Goal: Transaction & Acquisition: Purchase product/service

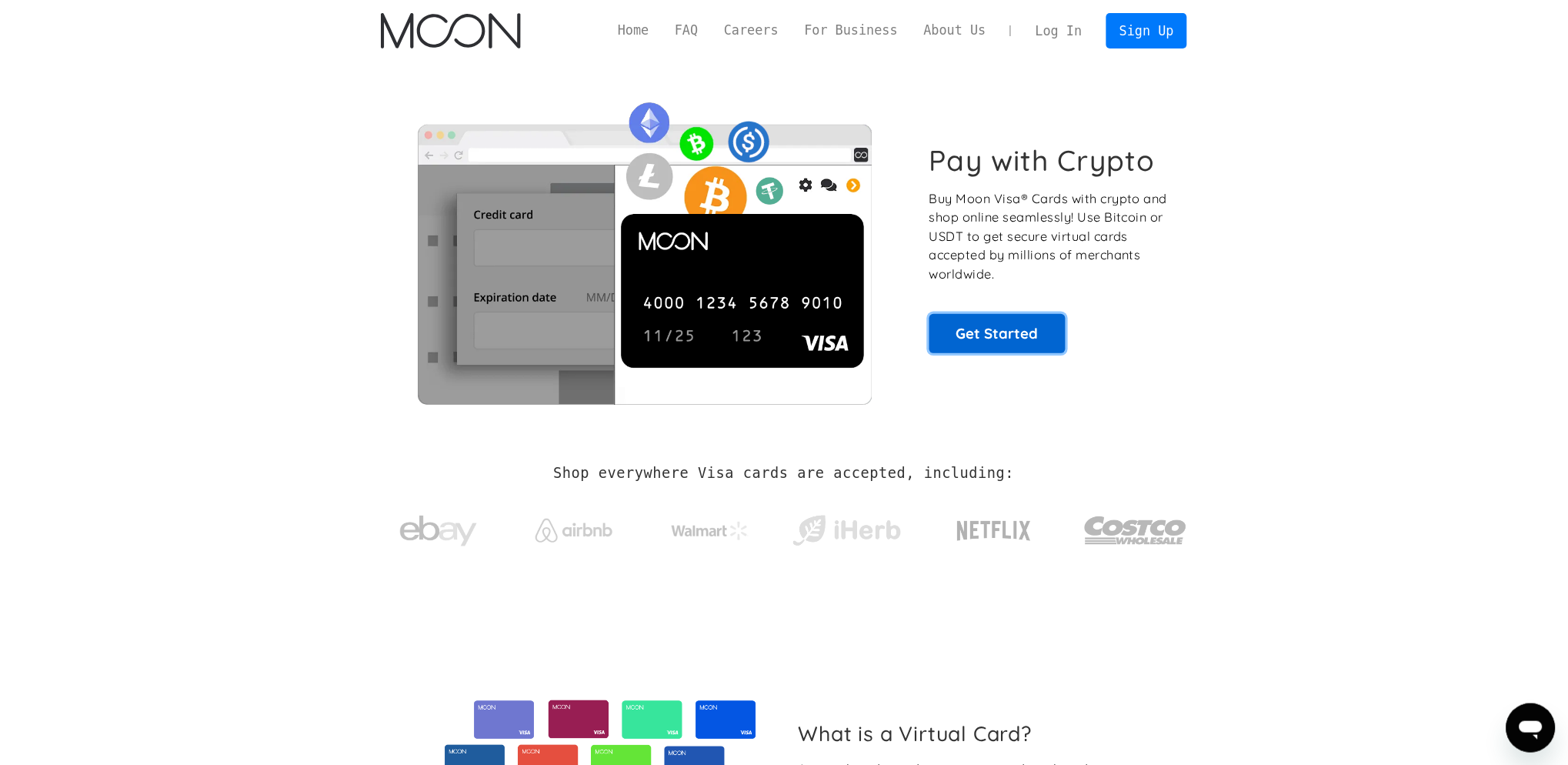
click at [1045, 342] on link "Get Started" at bounding box center [997, 333] width 136 height 39
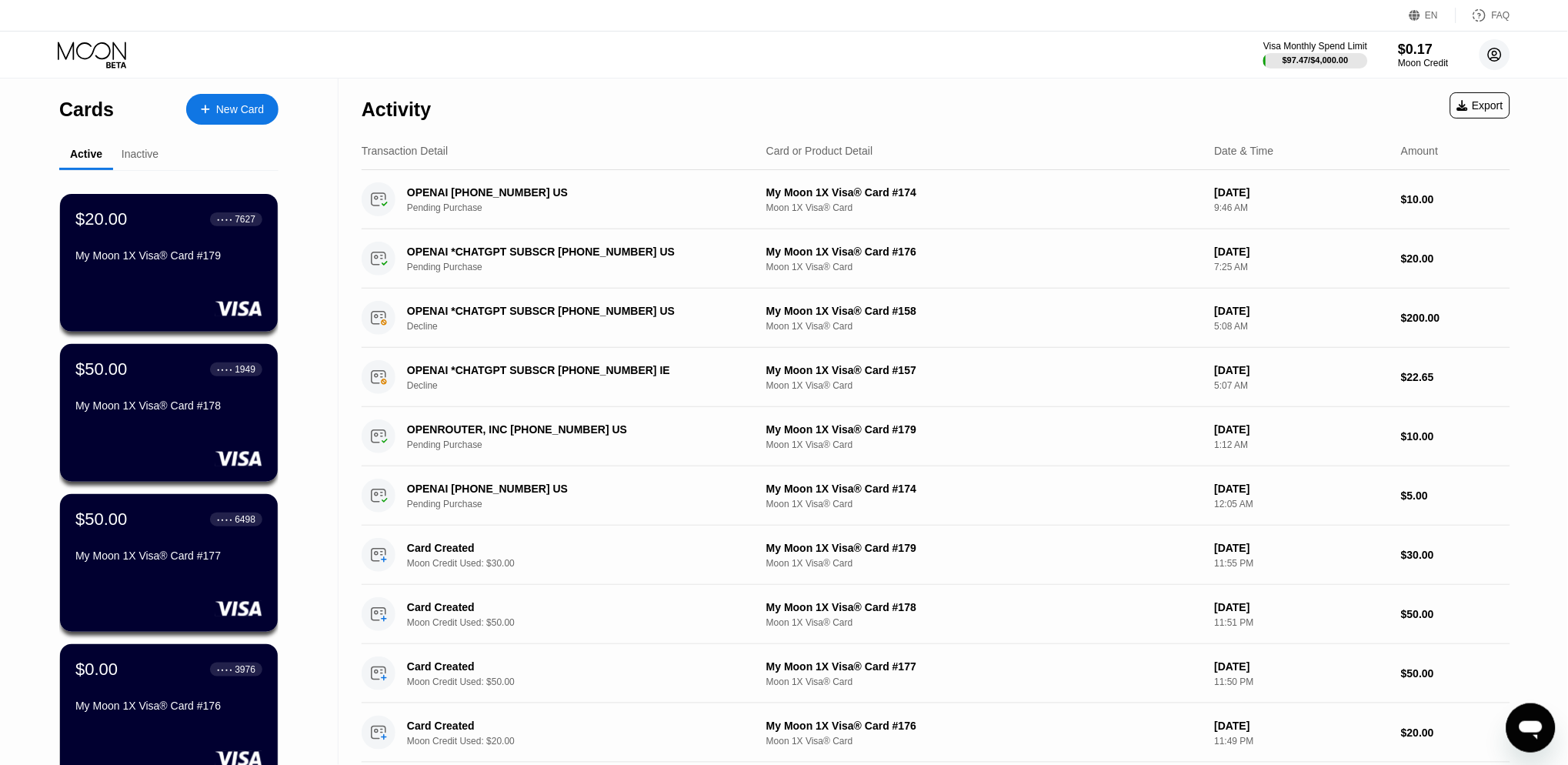
click at [1489, 54] on circle at bounding box center [1495, 54] width 31 height 31
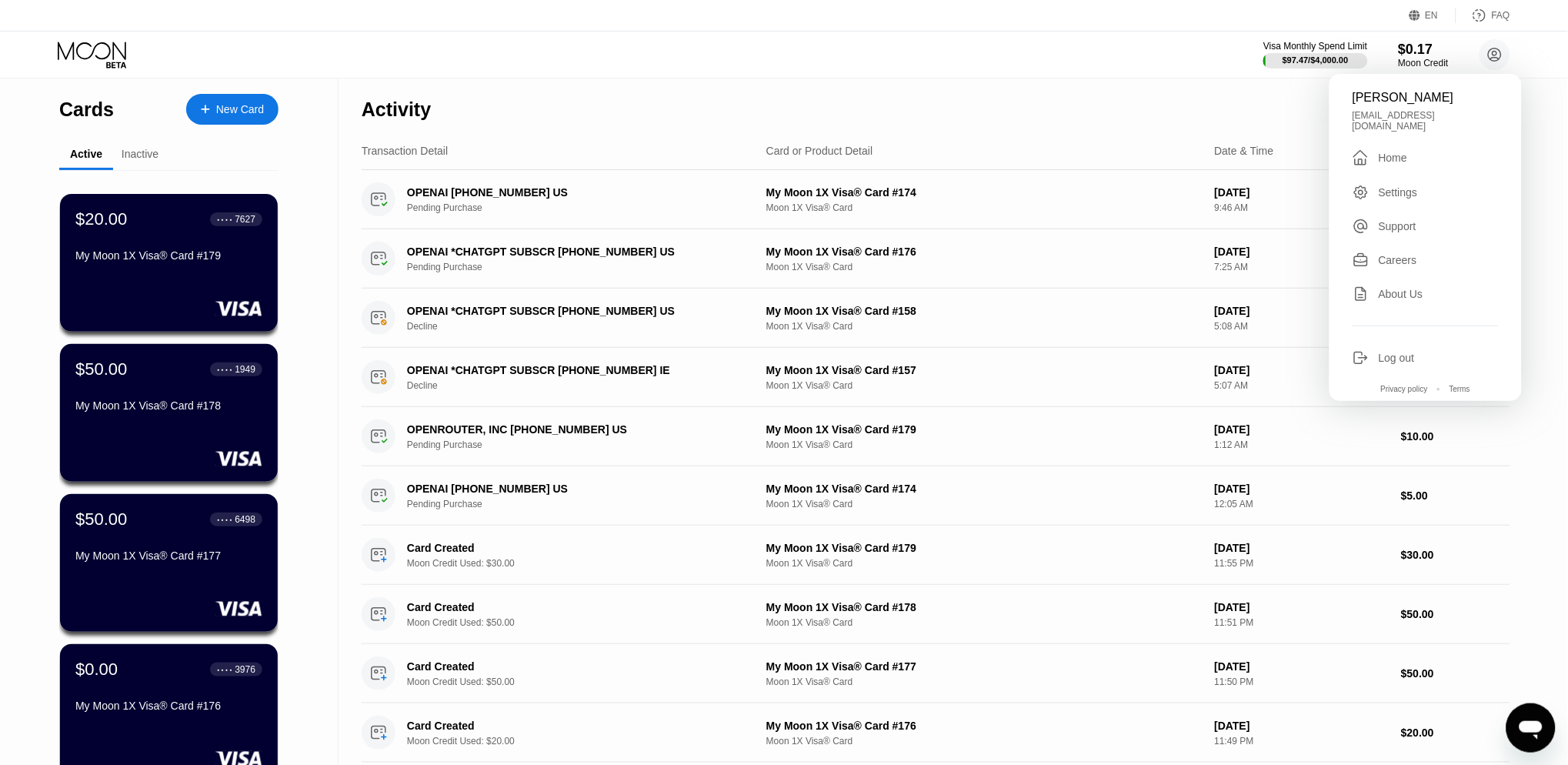
click at [1044, 48] on div "Visa Monthly Spend Limit $97.47 / $4,000.00 $0.17 Moon Credit [PERSON_NAME] [EM…" at bounding box center [784, 54] width 1568 height 47
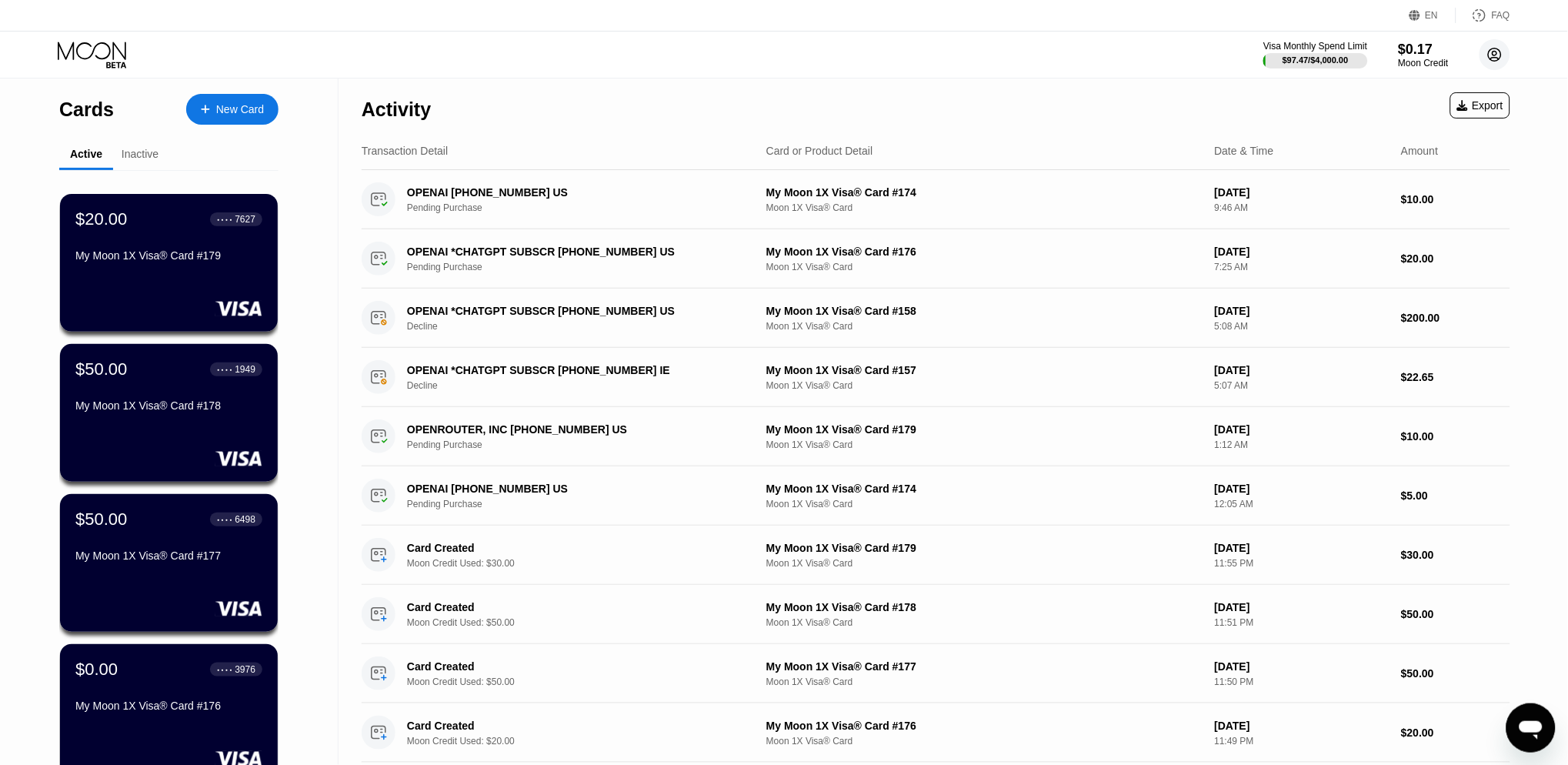
click at [1489, 54] on circle at bounding box center [1495, 54] width 31 height 31
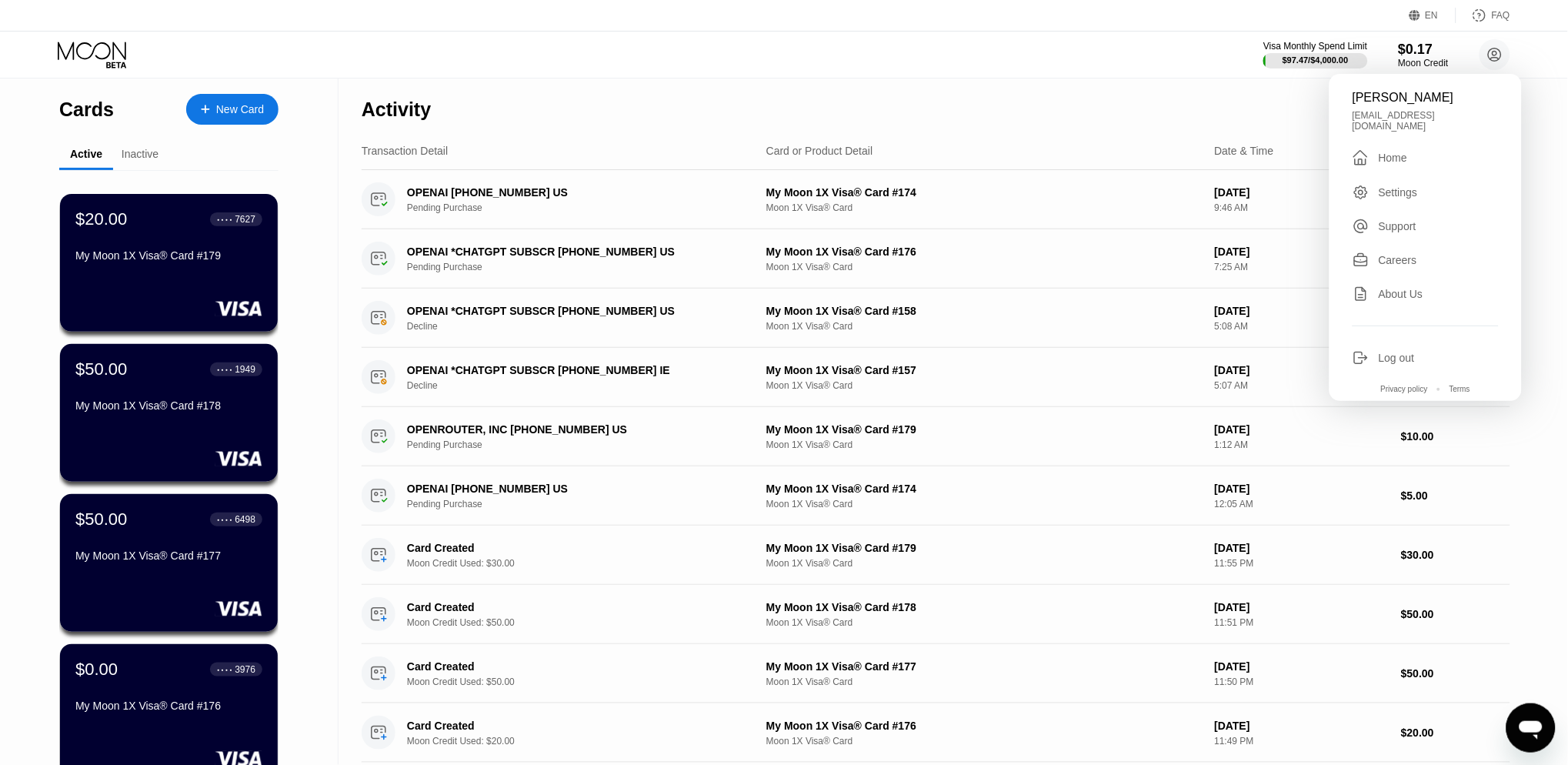
click at [1394, 186] on div "Settings" at bounding box center [1398, 192] width 39 height 13
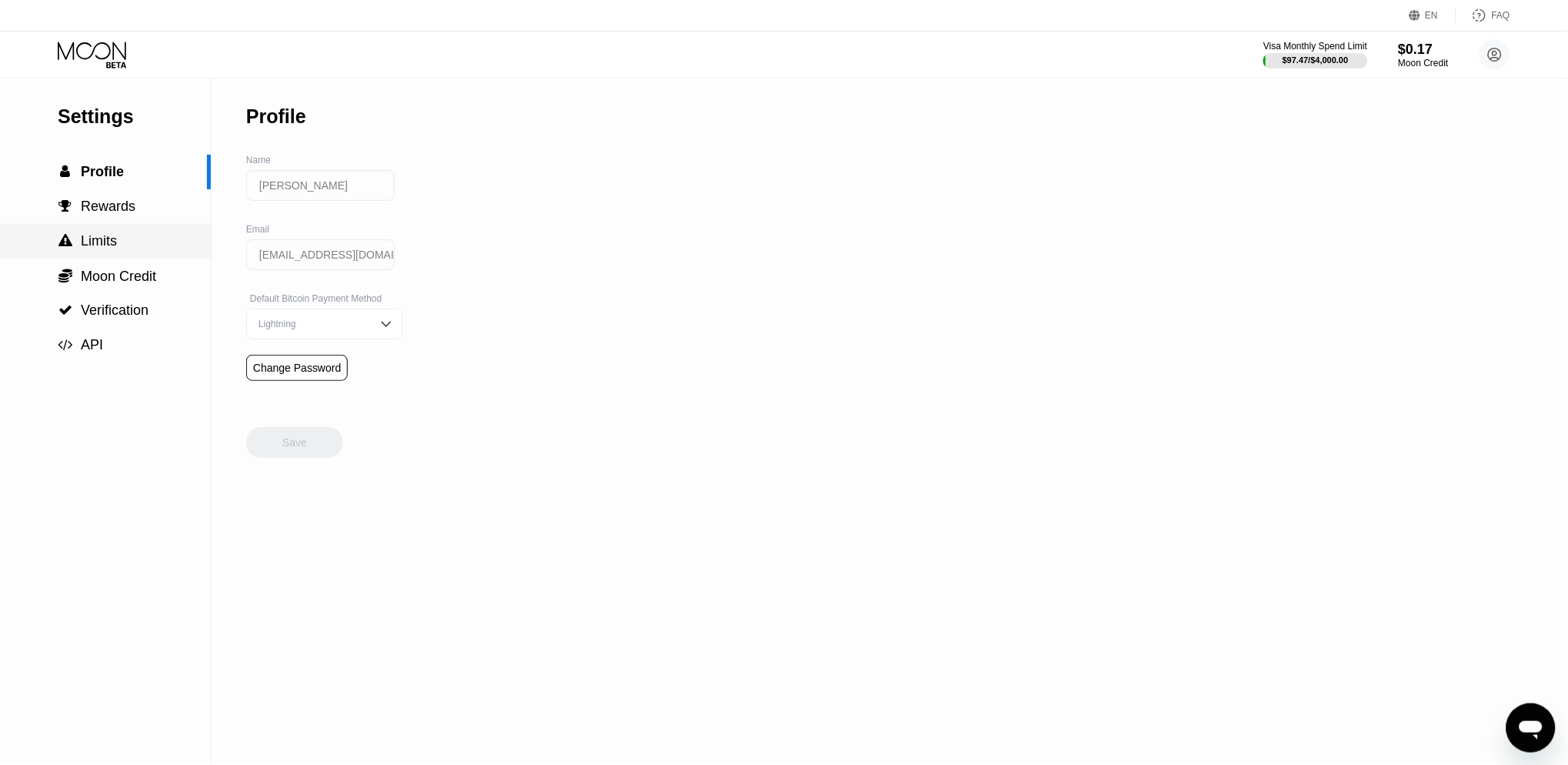
click at [92, 243] on span "Limits" at bounding box center [99, 241] width 36 height 16
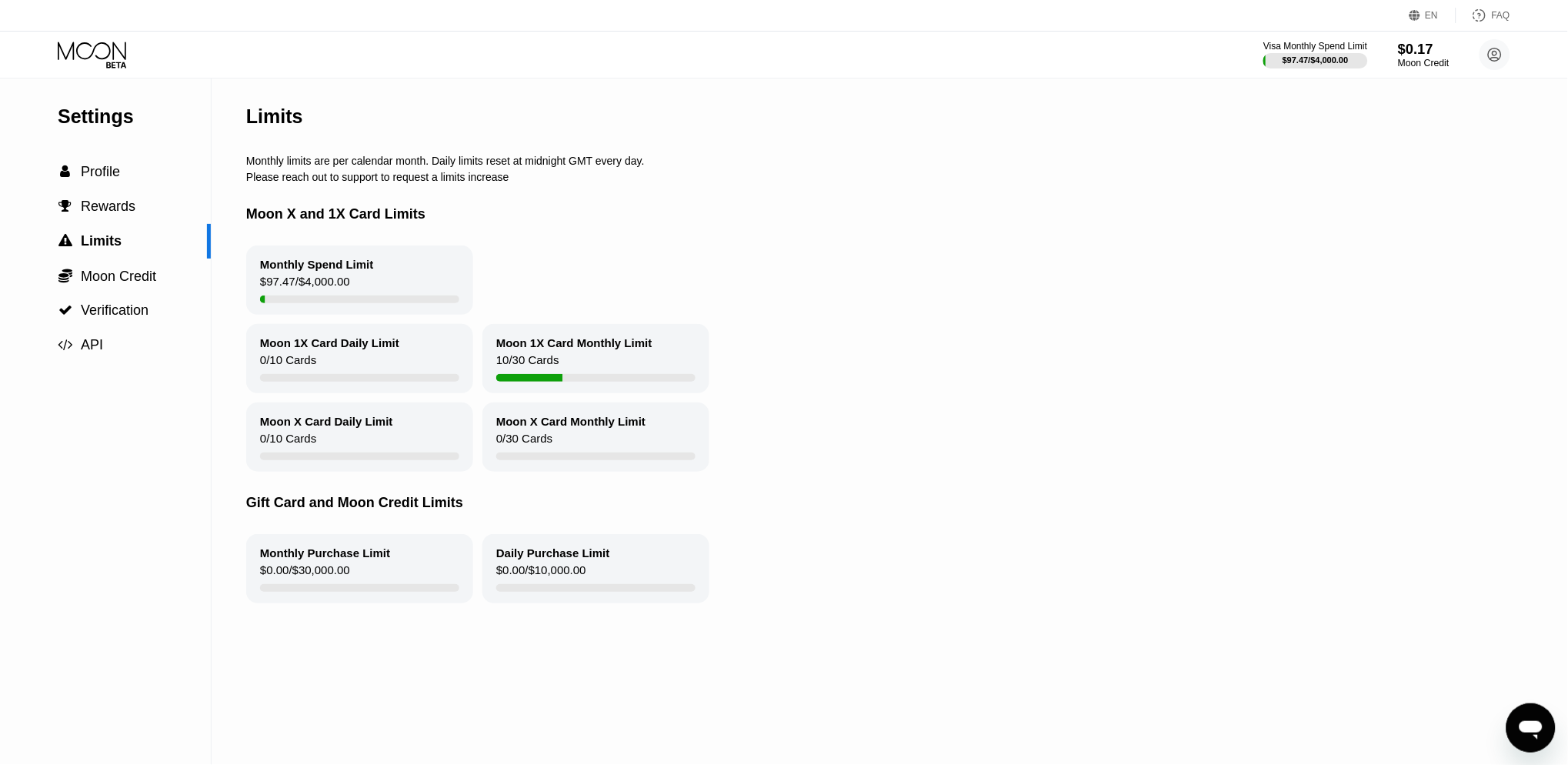
click at [1416, 52] on div "$0.17" at bounding box center [1423, 49] width 51 height 16
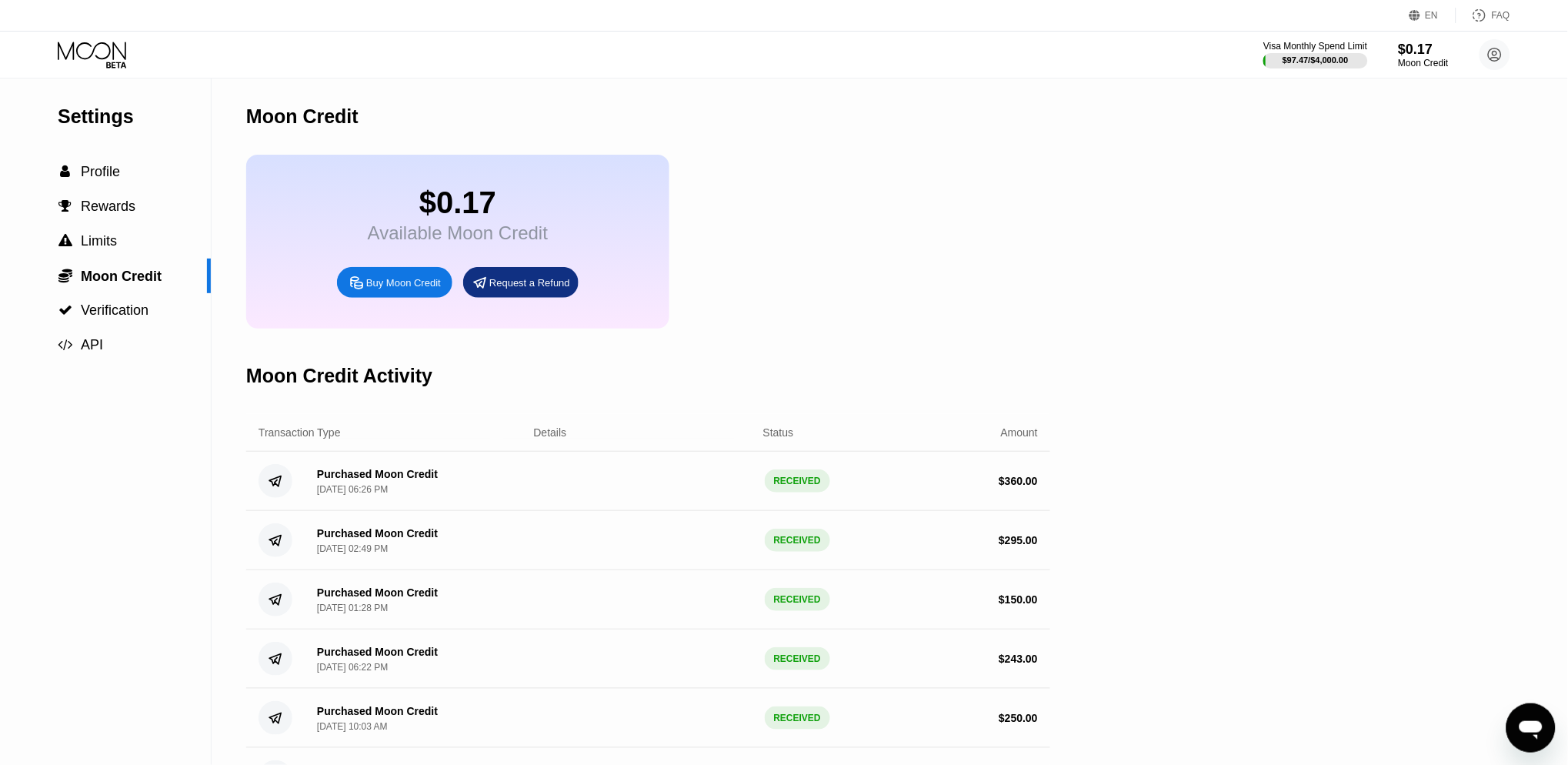
click at [381, 295] on div "Buy Moon Credit" at bounding box center [394, 282] width 115 height 31
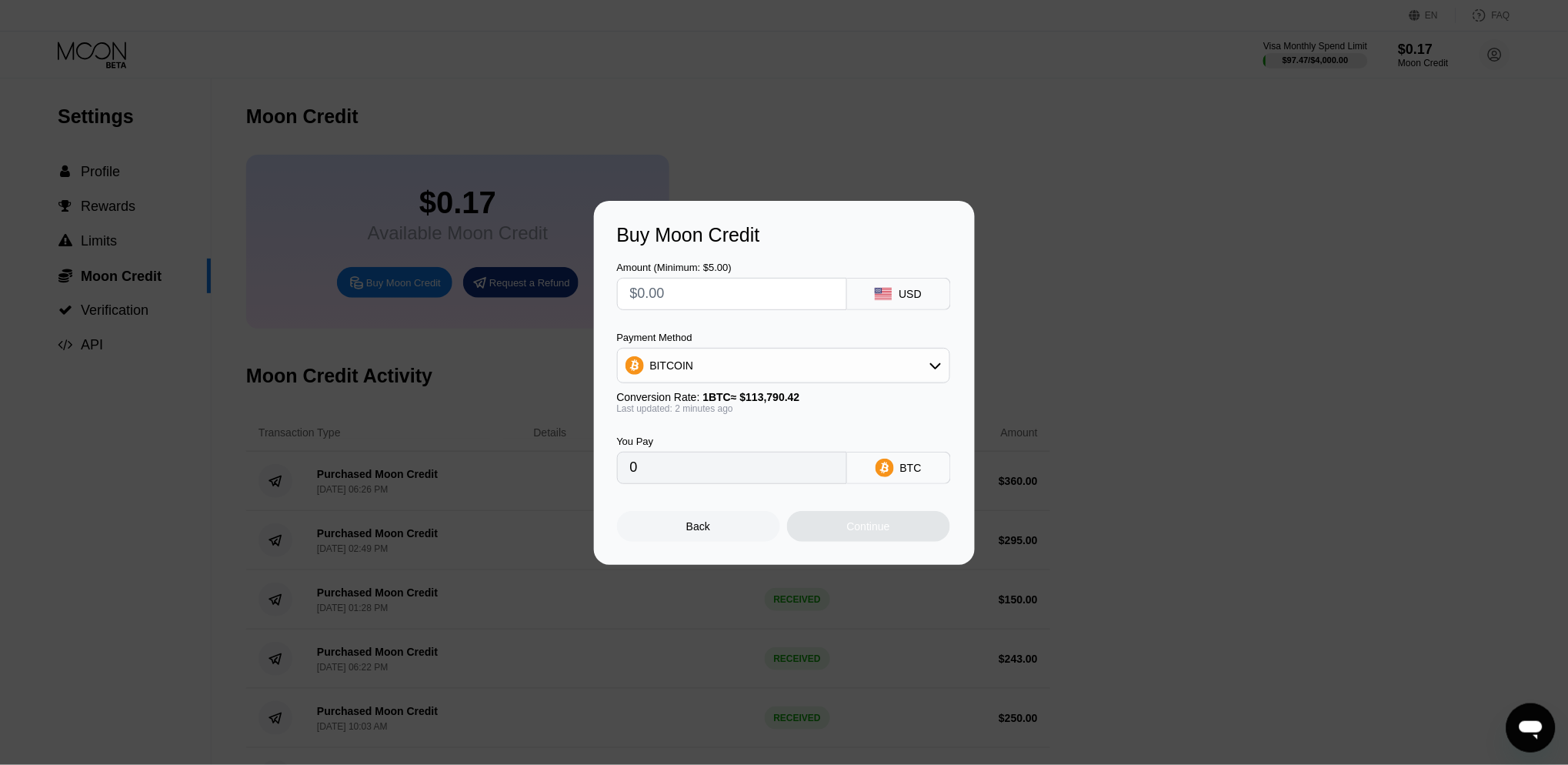
click at [670, 302] on input "text" at bounding box center [732, 293] width 203 height 31
click at [678, 295] on input "text" at bounding box center [732, 293] width 203 height 31
type input "$1"
type input "0.00000879"
type input "$11"
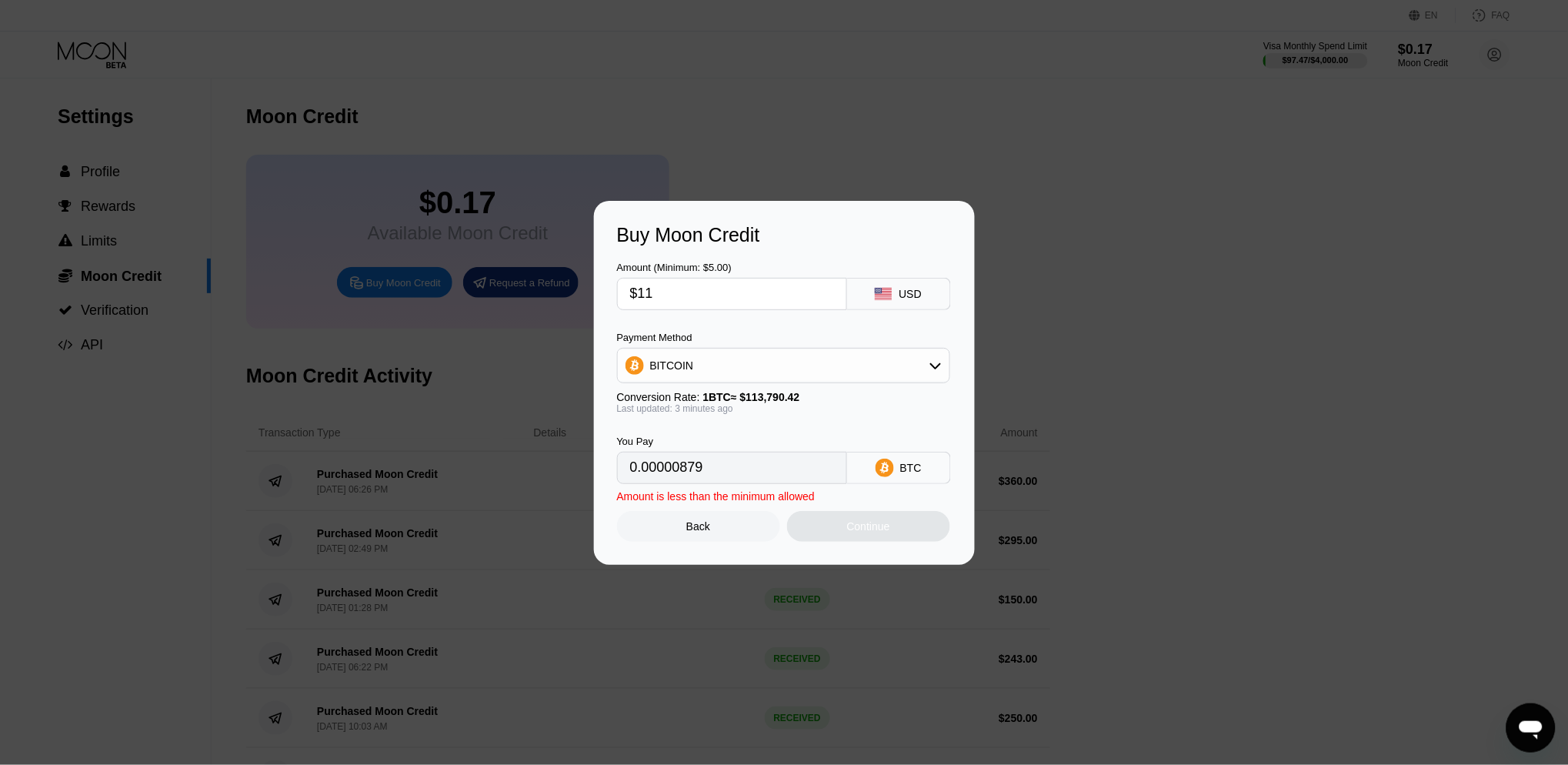
type input "0.00009667"
type input "$117"
type input "0.00102821"
type input "$117"
click at [814, 362] on div "BITCOIN" at bounding box center [783, 365] width 331 height 31
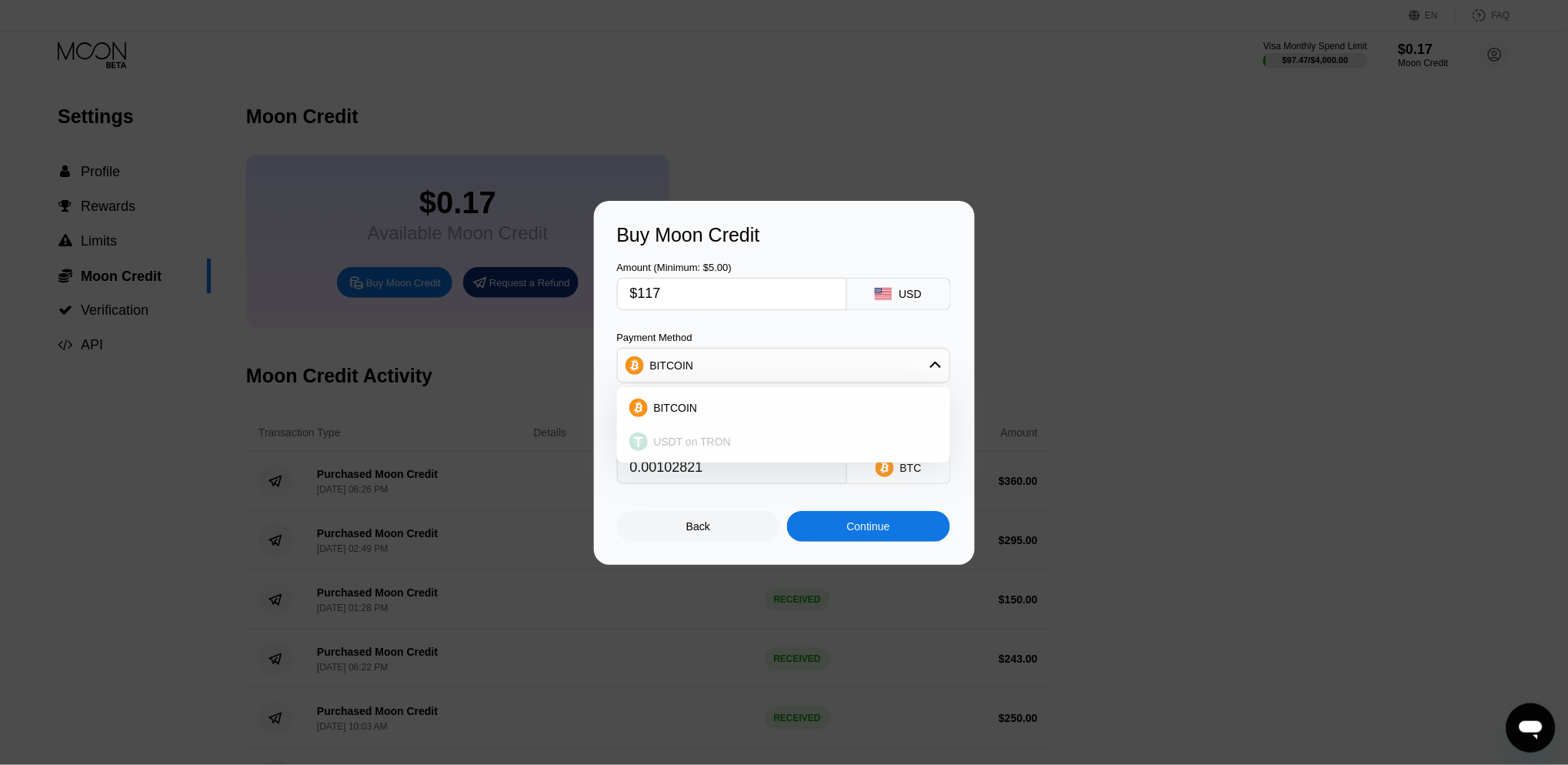
click at [704, 437] on span "USDT on TRON" at bounding box center [693, 442] width 78 height 13
type input "118.18"
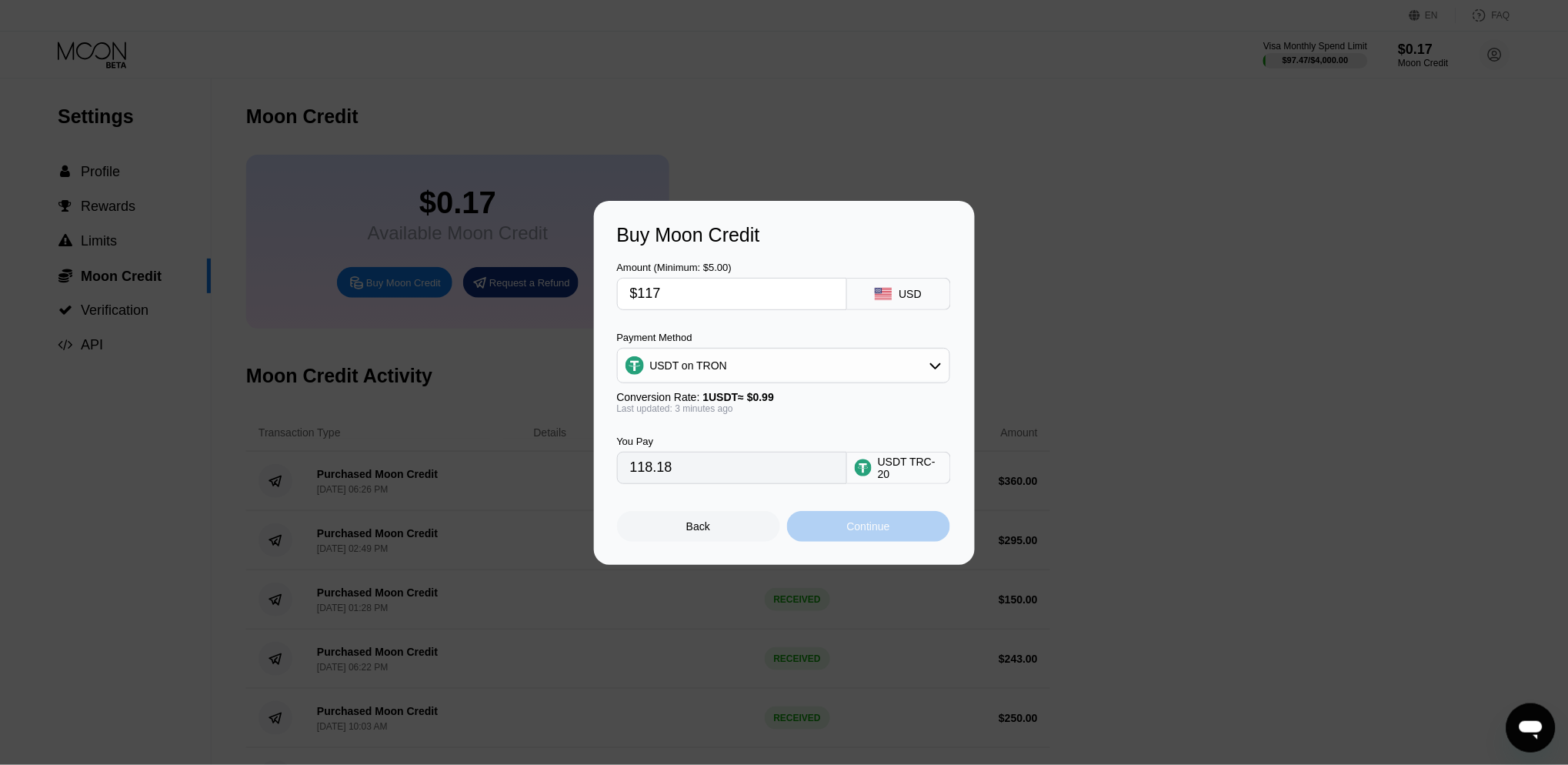
click at [898, 520] on div "Continue" at bounding box center [868, 526] width 163 height 31
